Goal: Task Accomplishment & Management: Manage account settings

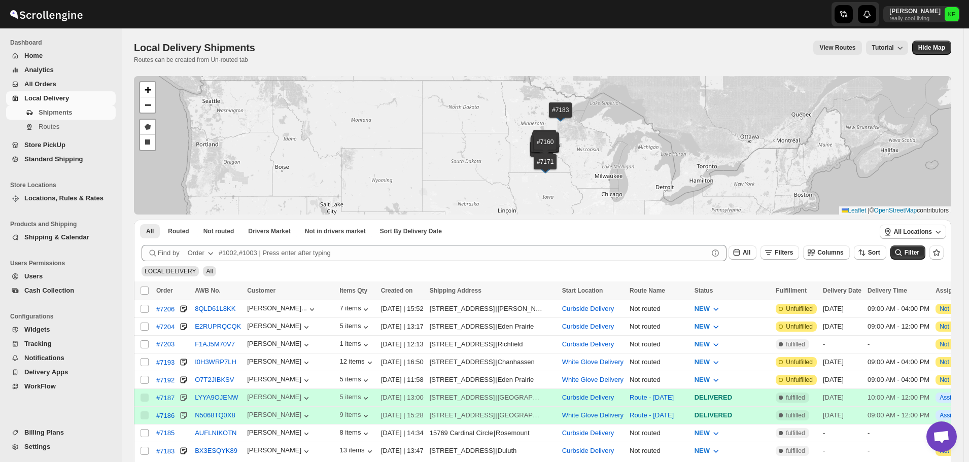
scroll to position [101, 0]
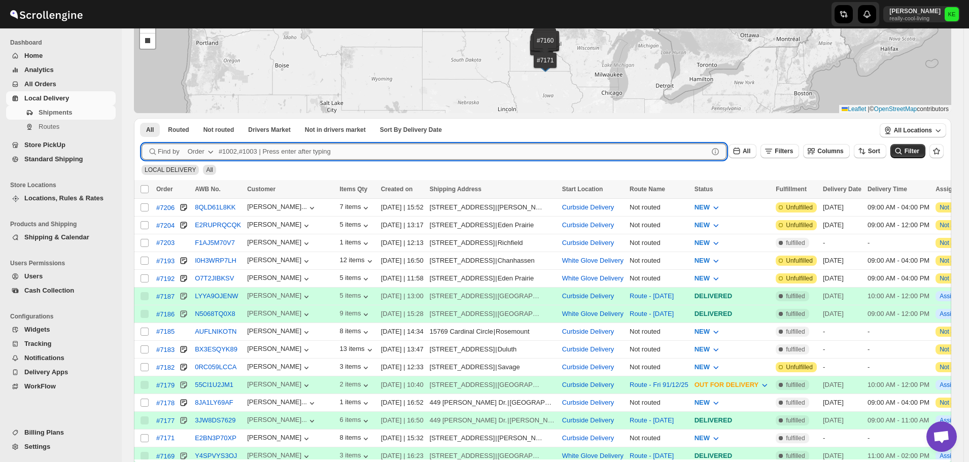
click at [262, 155] on input "text" at bounding box center [463, 152] width 489 height 16
type input "7204"
click at [142, 118] on button "Submit" at bounding box center [156, 123] width 29 height 11
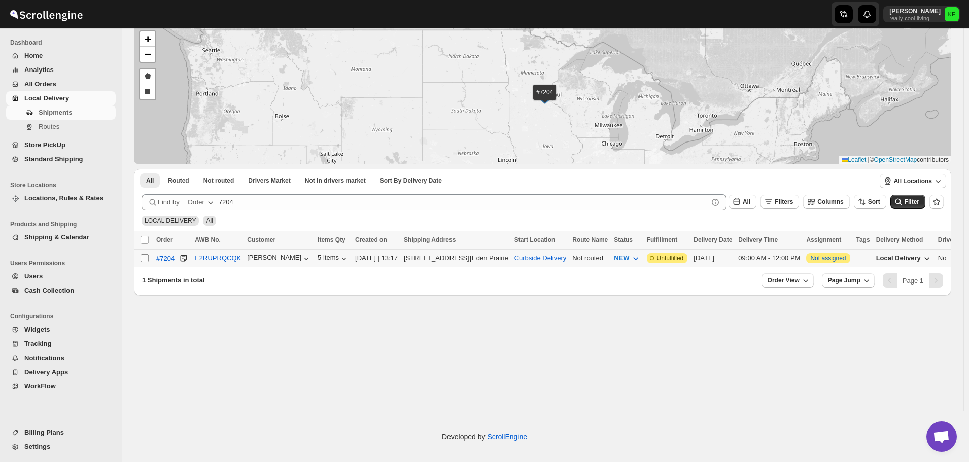
click at [146, 261] on input "Select shipment" at bounding box center [144, 258] width 8 height 8
checkbox input "true"
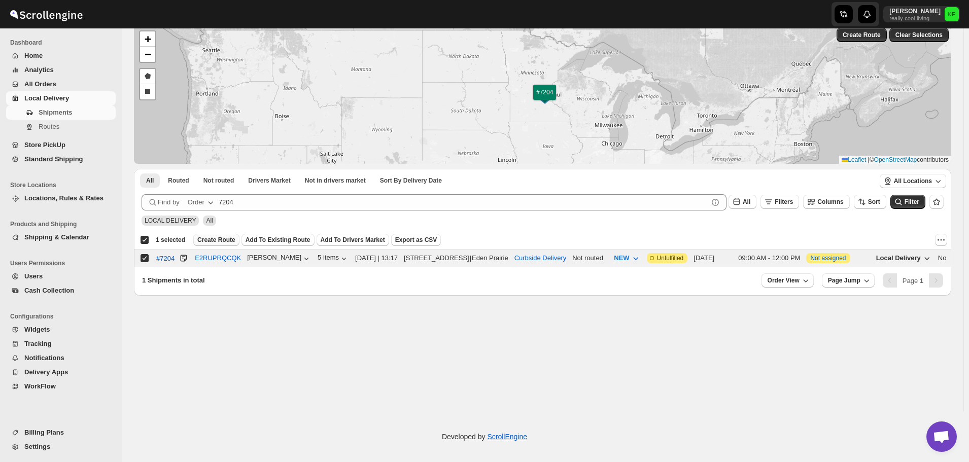
click at [219, 242] on span "Create Route" at bounding box center [216, 240] width 38 height 8
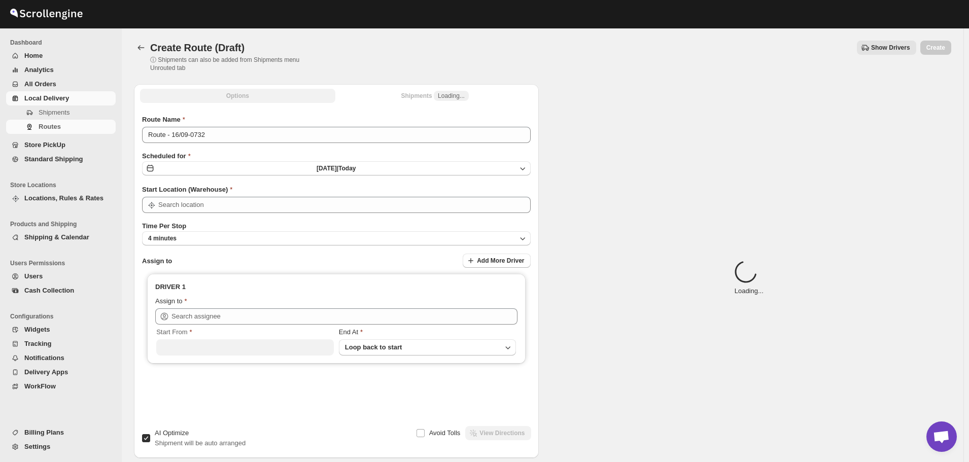
type input "Curbside Delivery"
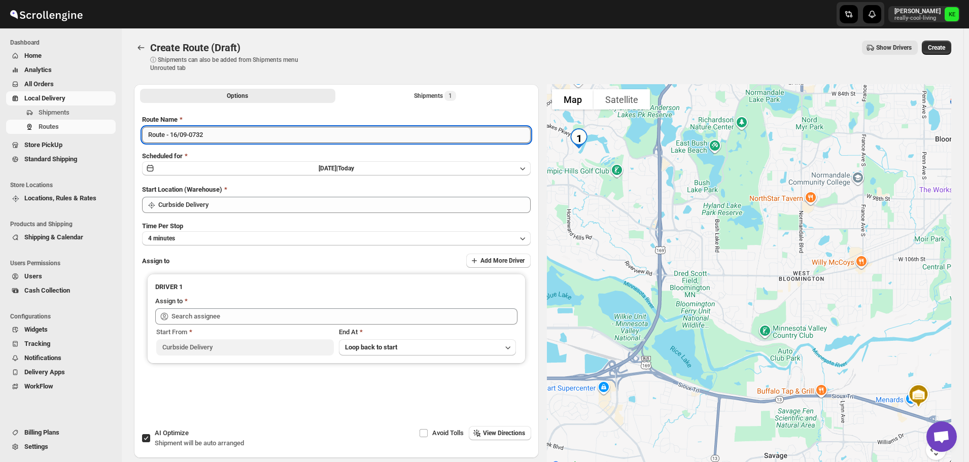
click at [225, 137] on input "Route - 16/09-0732" at bounding box center [336, 135] width 389 height 16
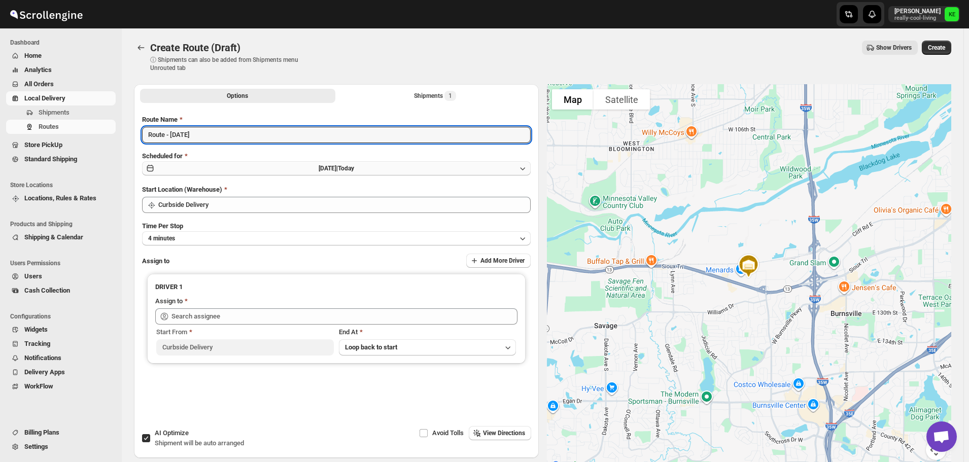
type input "Route - [DATE]"
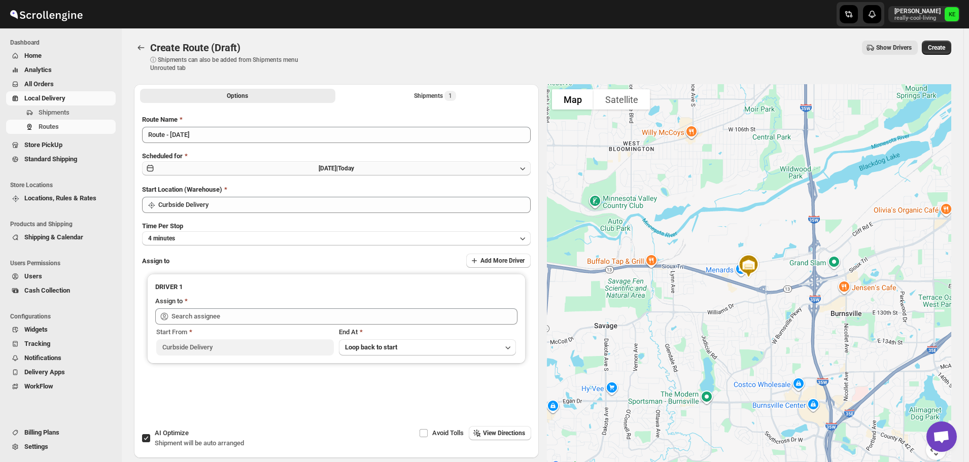
click at [523, 169] on icon "button" at bounding box center [522, 168] width 5 height 3
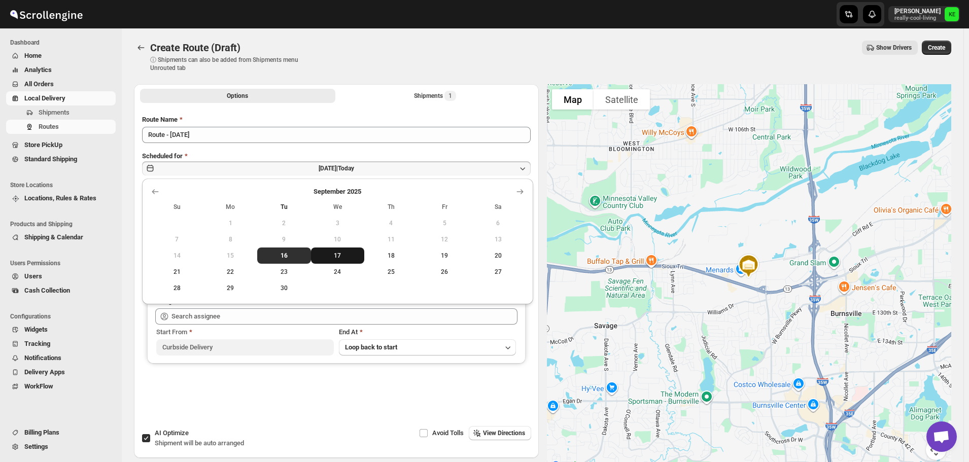
click at [338, 257] on span "17" at bounding box center [338, 256] width 46 height 8
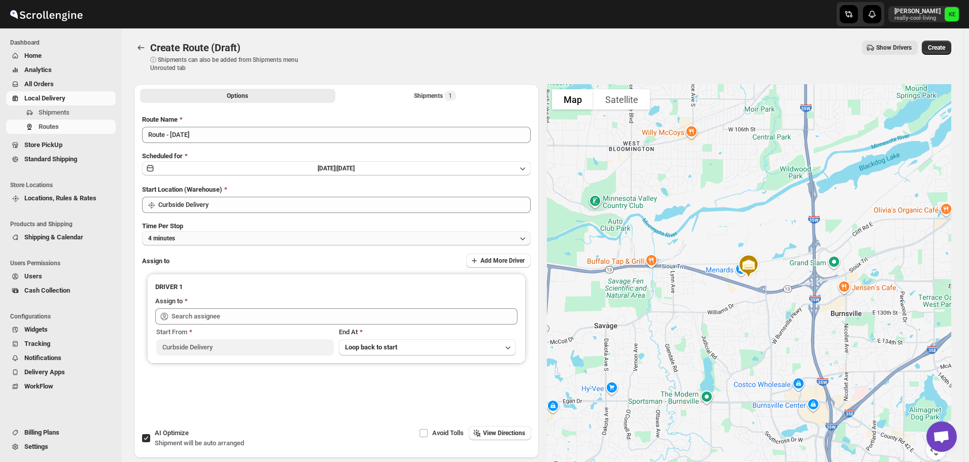
click at [528, 239] on icon "button" at bounding box center [522, 238] width 10 height 10
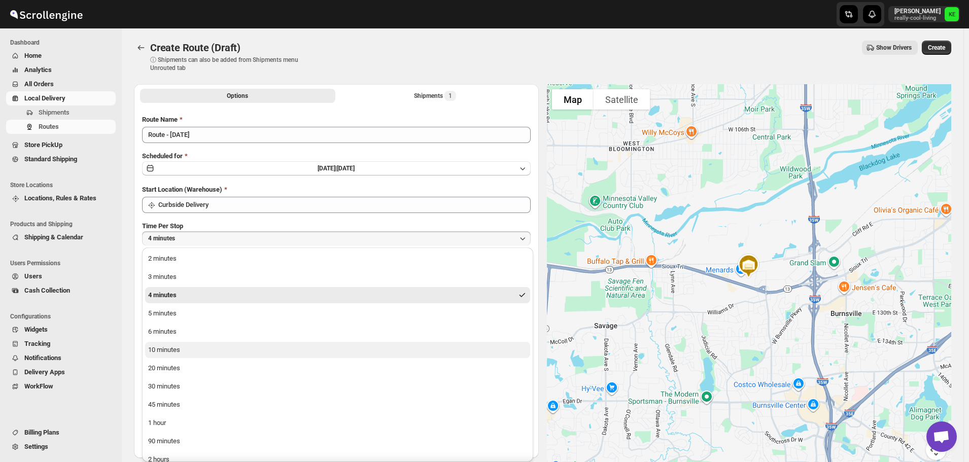
click at [188, 348] on button "10 minutes" at bounding box center [337, 350] width 385 height 16
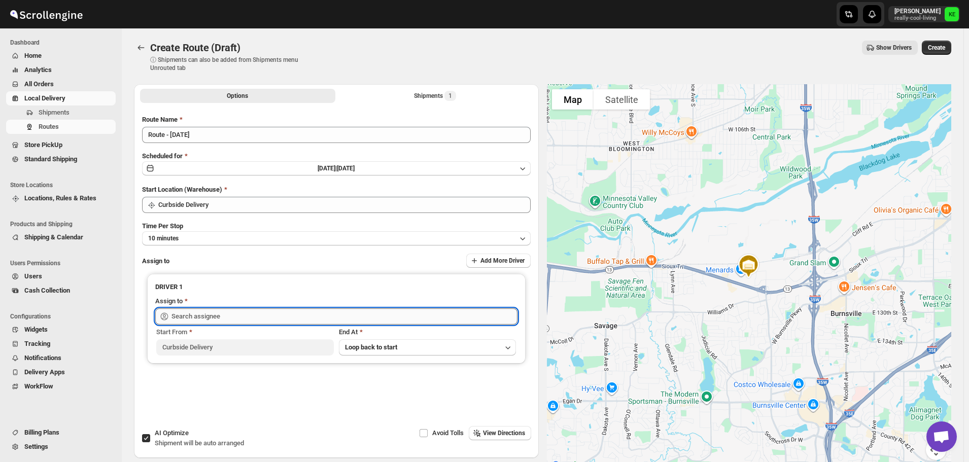
click at [441, 316] on input "text" at bounding box center [344, 316] width 346 height 16
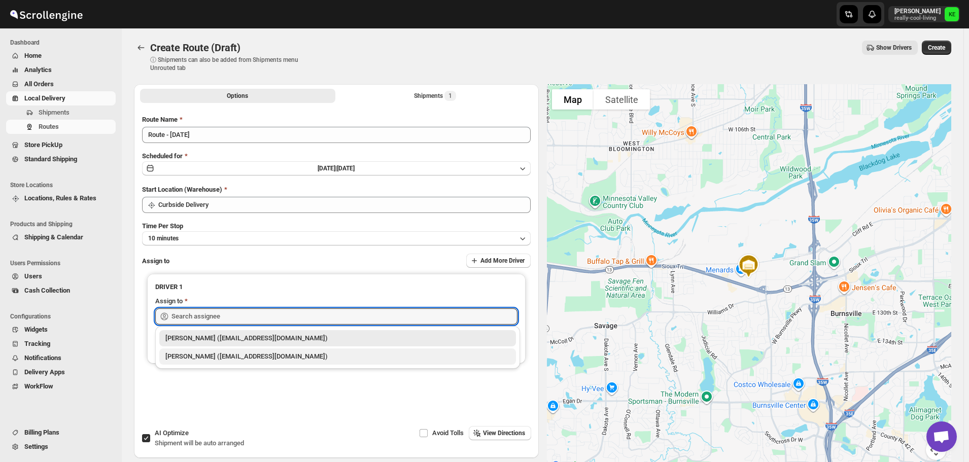
click at [243, 359] on div "[PERSON_NAME] ([EMAIL_ADDRESS][DOMAIN_NAME])" at bounding box center [337, 356] width 344 height 10
type input "[PERSON_NAME] ([EMAIL_ADDRESS][DOMAIN_NAME])"
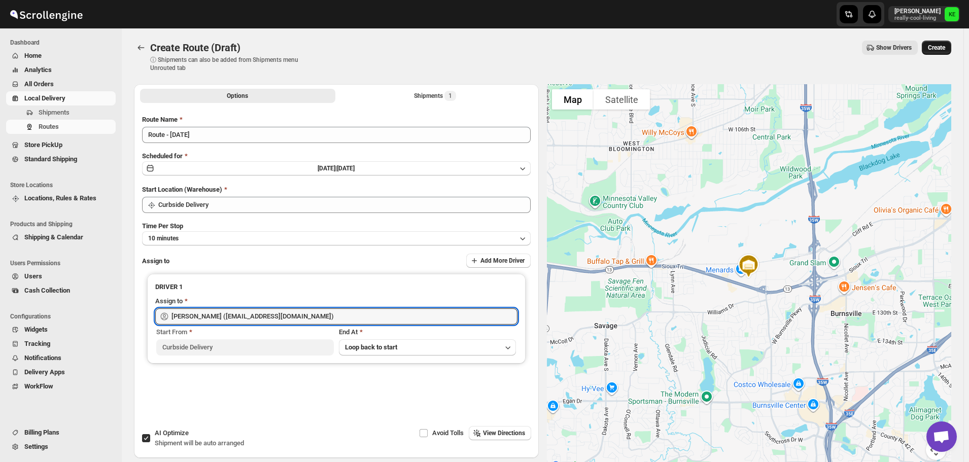
click at [944, 48] on span "Create" at bounding box center [936, 48] width 17 height 8
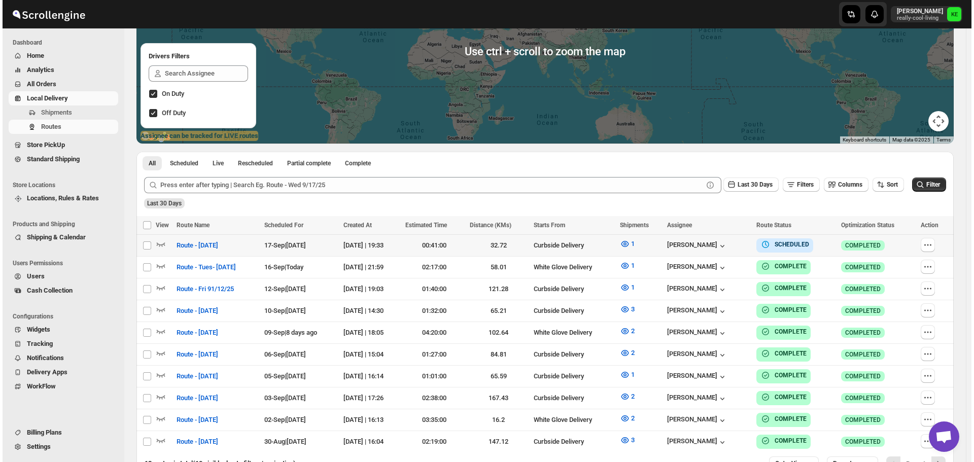
scroll to position [201, 0]
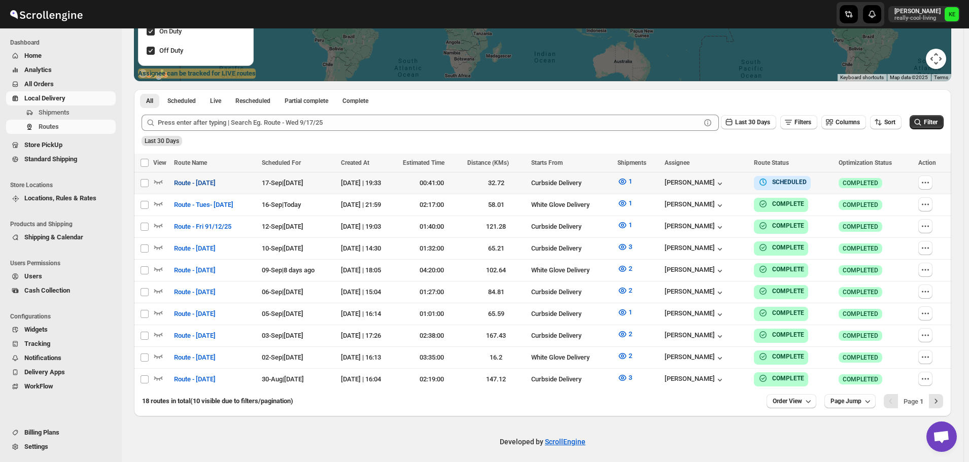
click at [216, 186] on span "Route - [DATE]" at bounding box center [195, 183] width 42 height 10
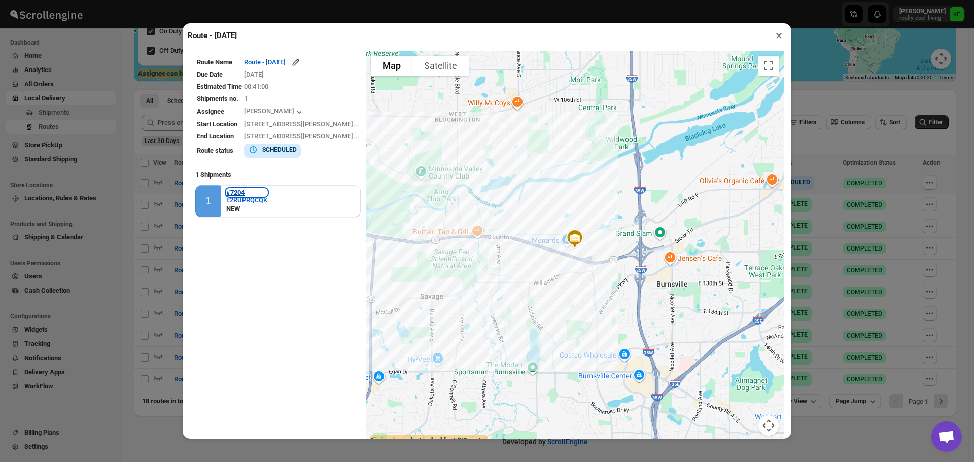
click at [235, 194] on b "#7204" at bounding box center [235, 193] width 18 height 8
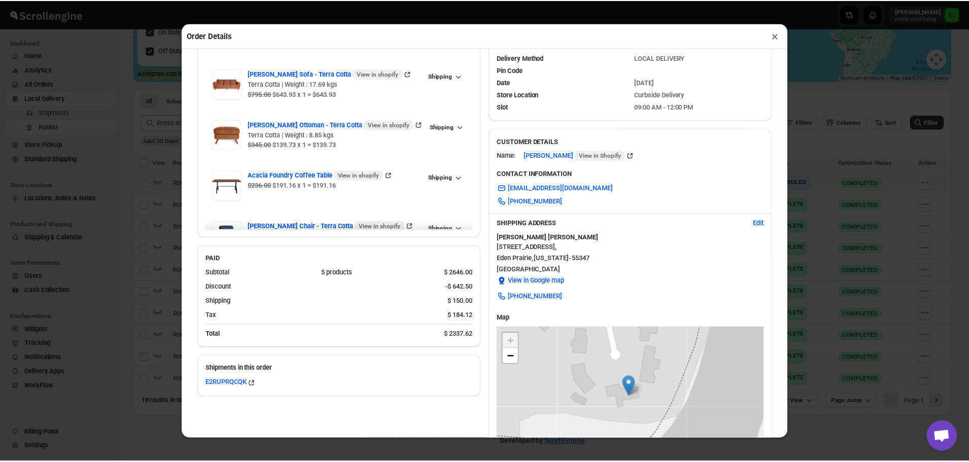
scroll to position [0, 0]
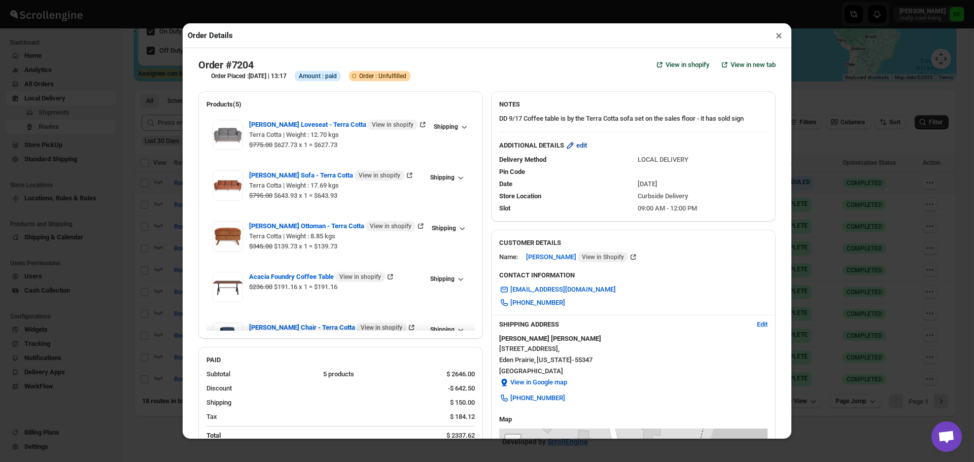
click at [578, 148] on span "edit" at bounding box center [581, 145] width 11 height 10
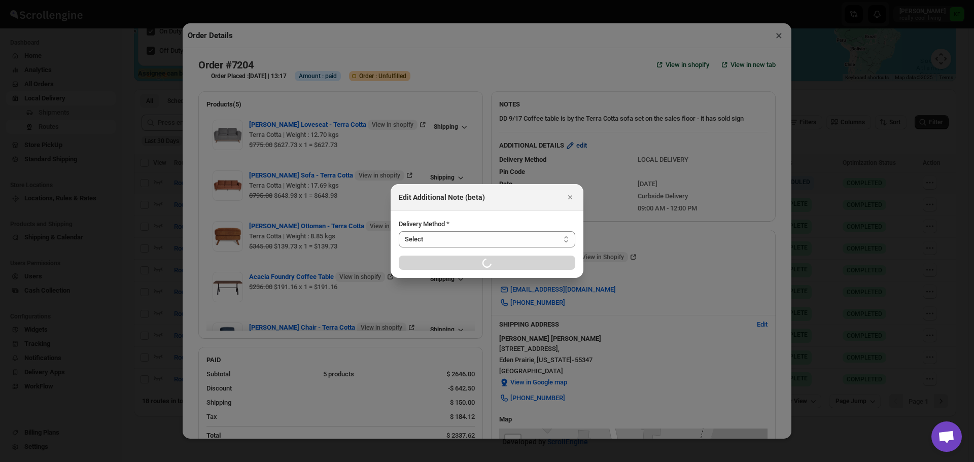
select select "LOCAL_DELIVERY"
select select "LOCATION_BASES"
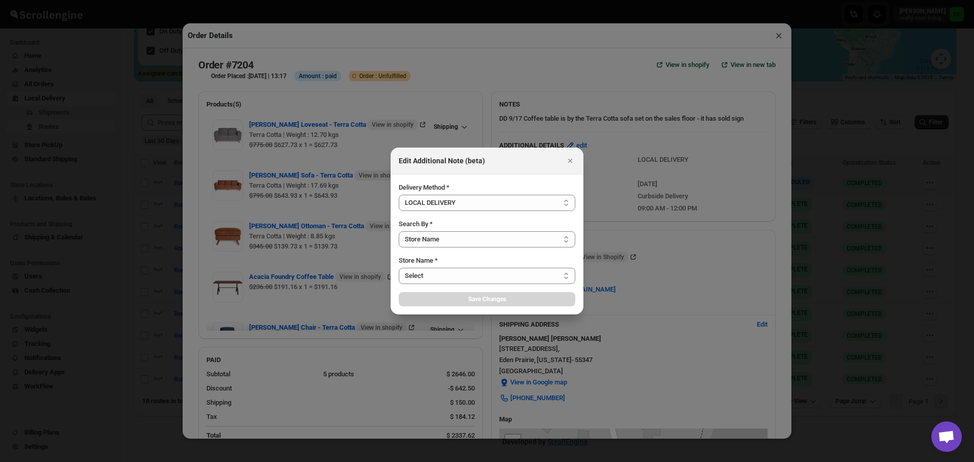
select select "656744df154a64d9bb065b6d"
select select "[DATE]"
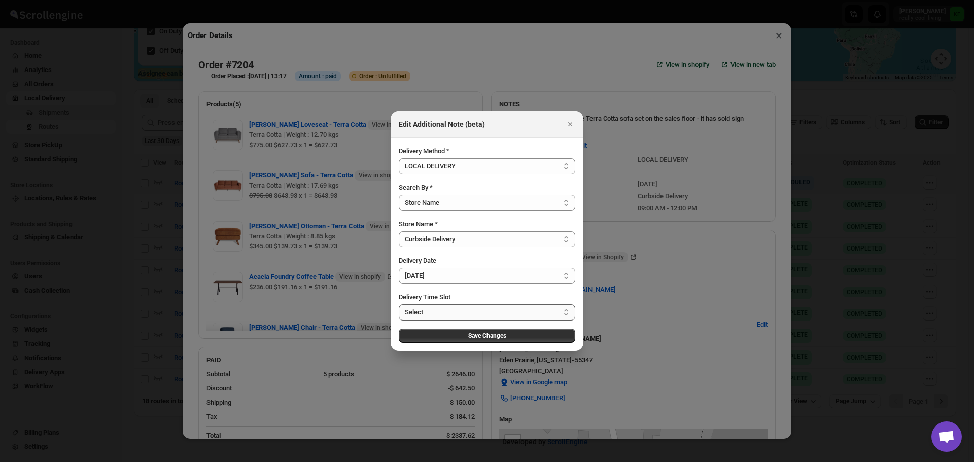
click at [566, 314] on select "Select 09:00 AM - 04:00 PM 09:00 AM - 11:00 AM 10:00 AM - 12:00 PM 11:00 AM - 0…" at bounding box center [487, 312] width 177 height 16
select select "673ffc4d35296b8d311f7cc4"
click at [399, 304] on select "Select 09:00 AM - 04:00 PM 09:00 AM - 11:00 AM 10:00 AM - 12:00 PM 11:00 AM - 0…" at bounding box center [487, 312] width 177 height 16
click at [478, 335] on span "Save Changes" at bounding box center [487, 336] width 38 height 8
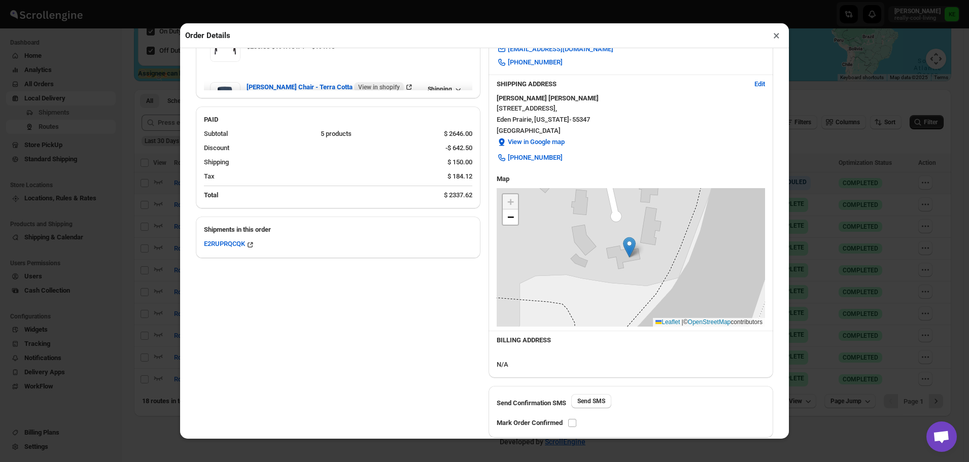
scroll to position [285, 0]
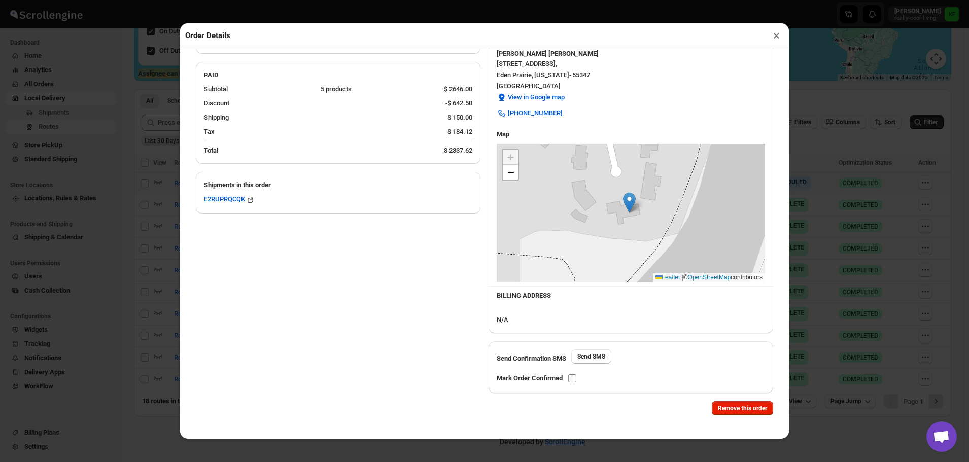
click at [573, 379] on input "checkbox" at bounding box center [572, 378] width 8 height 8
checkbox input "true"
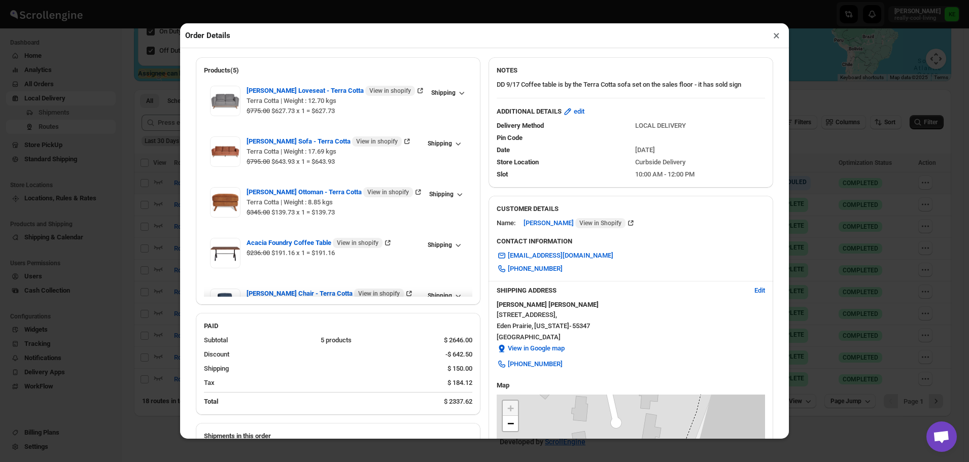
scroll to position [0, 0]
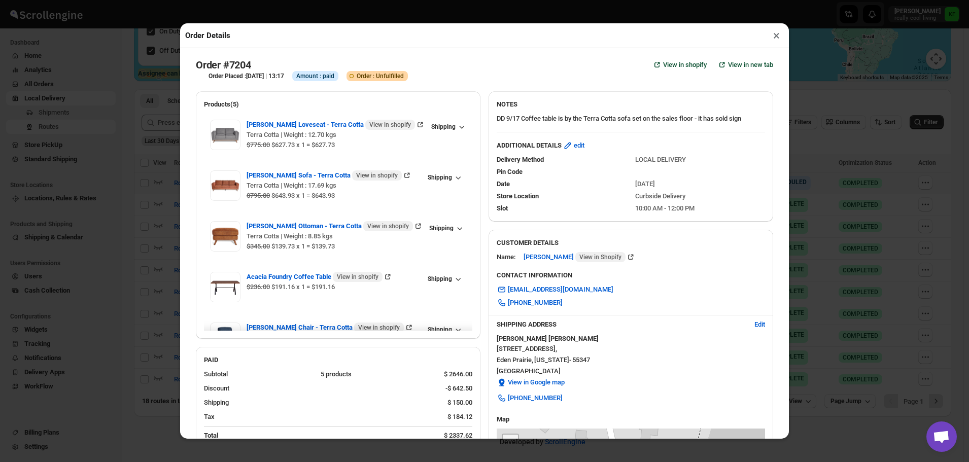
click at [774, 40] on button "×" at bounding box center [776, 35] width 15 height 14
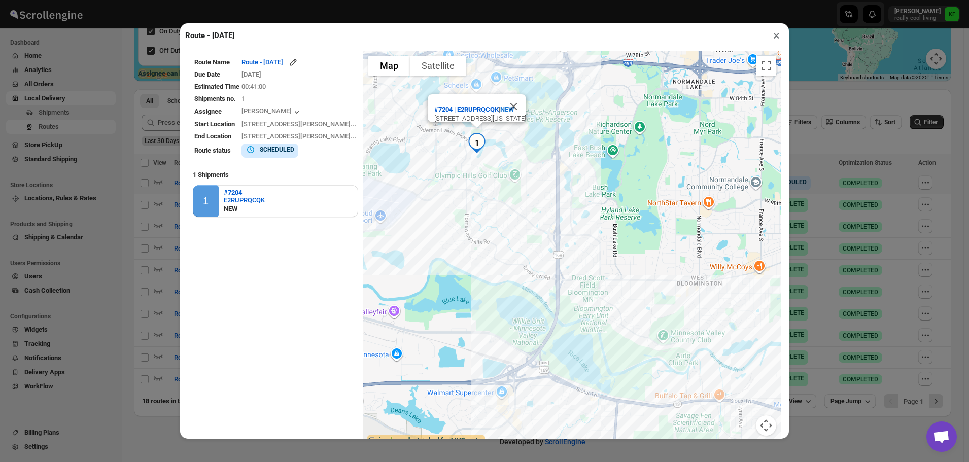
click at [777, 38] on button "×" at bounding box center [776, 35] width 15 height 14
